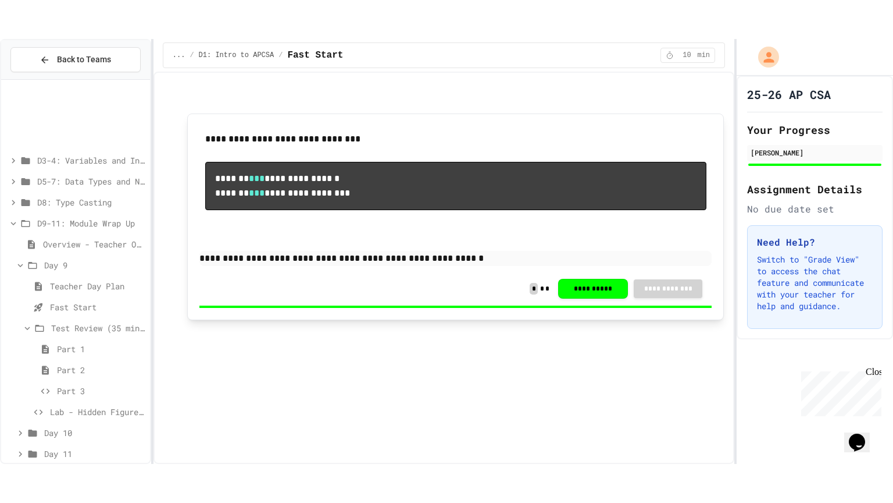
scroll to position [104, 0]
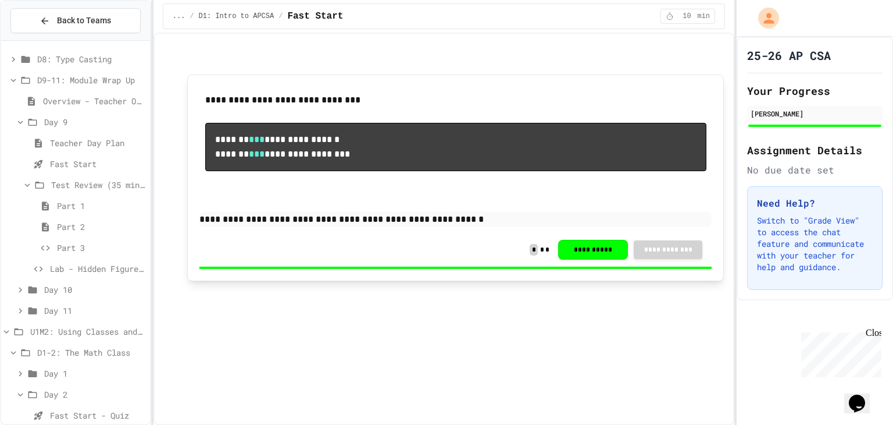
click at [108, 266] on span "Lab - Hidden Figures: Launch Weight Calculator" at bounding box center [97, 268] width 95 height 12
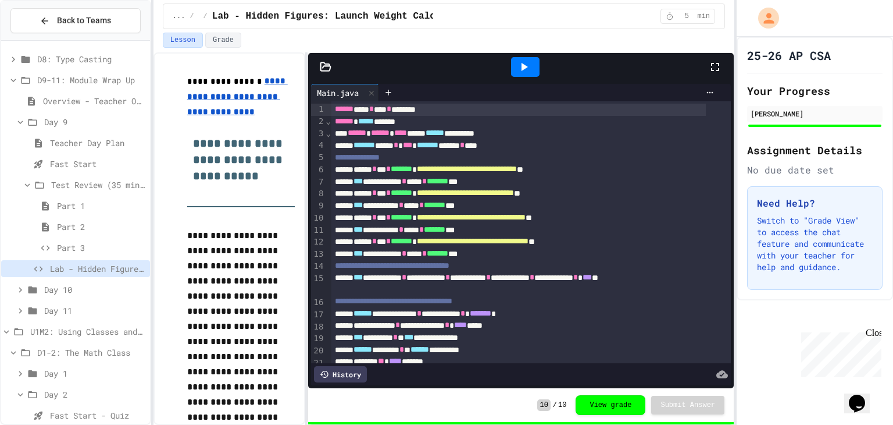
click at [714, 65] on icon at bounding box center [715, 67] width 14 height 14
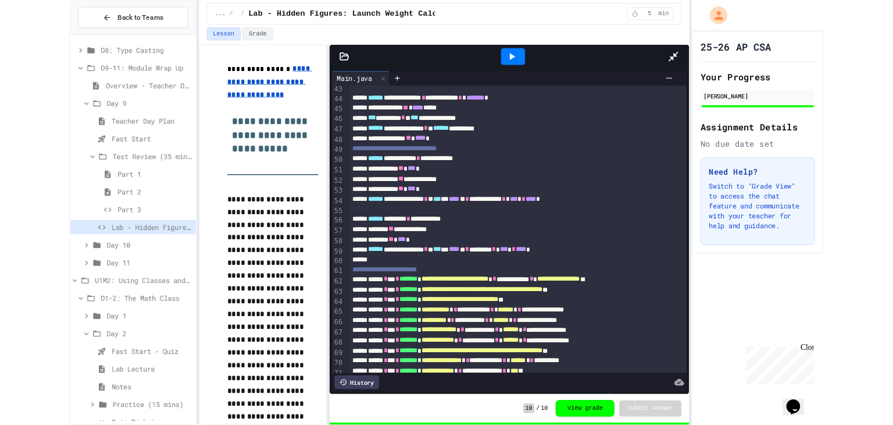
scroll to position [515, 0]
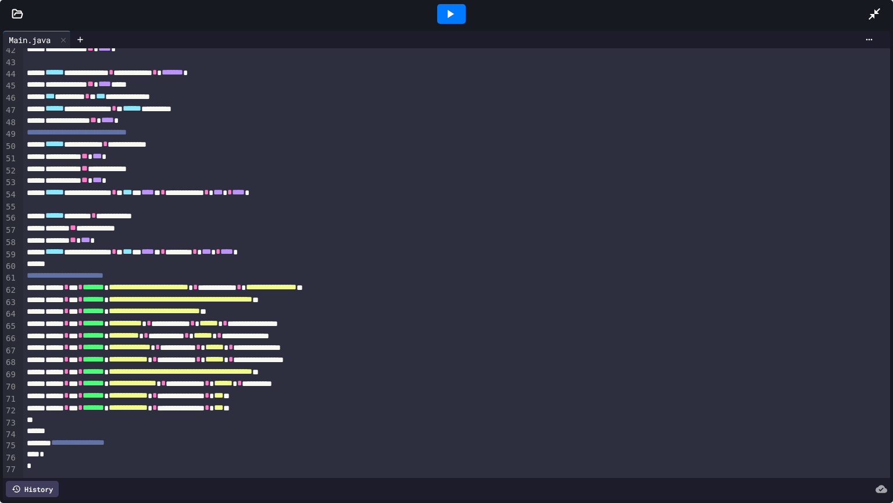
click at [861, 20] on div at bounding box center [451, 13] width 833 height 31
click at [867, 18] on div at bounding box center [451, 13] width 833 height 31
click at [861, 7] on div at bounding box center [451, 13] width 833 height 31
click at [871, 9] on icon at bounding box center [875, 14] width 14 height 14
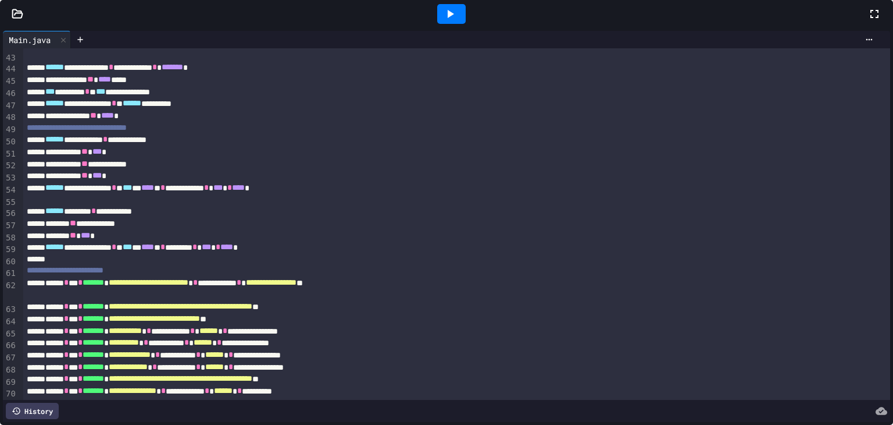
scroll to position [527, 0]
